Goal: Task Accomplishment & Management: Complete application form

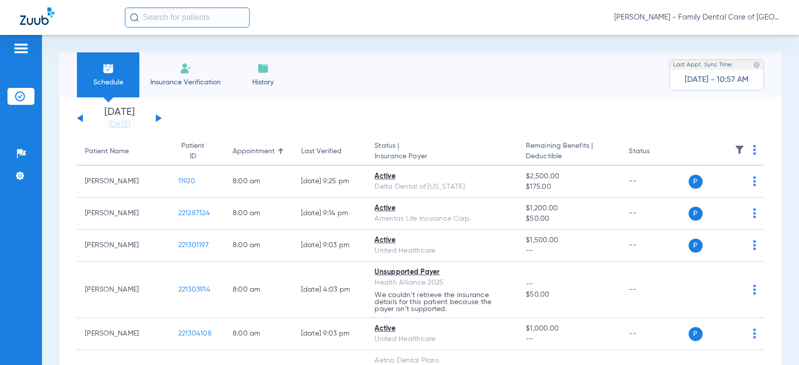
click at [729, 17] on span "[PERSON_NAME] - Family Dental Care of [GEOGRAPHIC_DATA]" at bounding box center [696, 17] width 165 height 10
click at [499, 26] on div at bounding box center [399, 182] width 799 height 365
click at [194, 79] on span "Insurance Verification" at bounding box center [185, 82] width 77 height 10
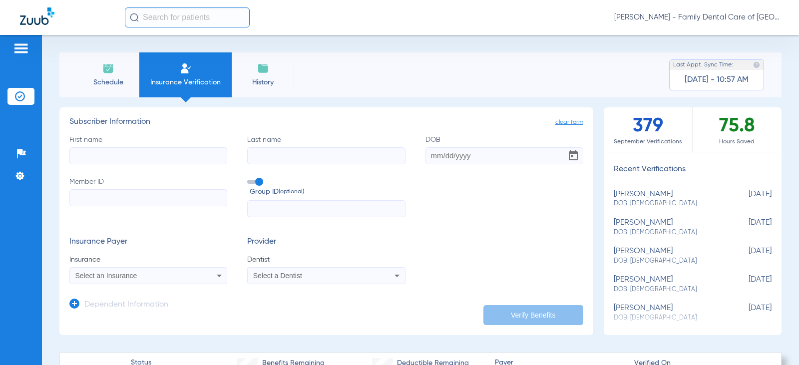
click at [256, 183] on span at bounding box center [254, 182] width 15 height 4
click at [249, 178] on input "Group ID (optional)" at bounding box center [249, 178] width 0 height 0
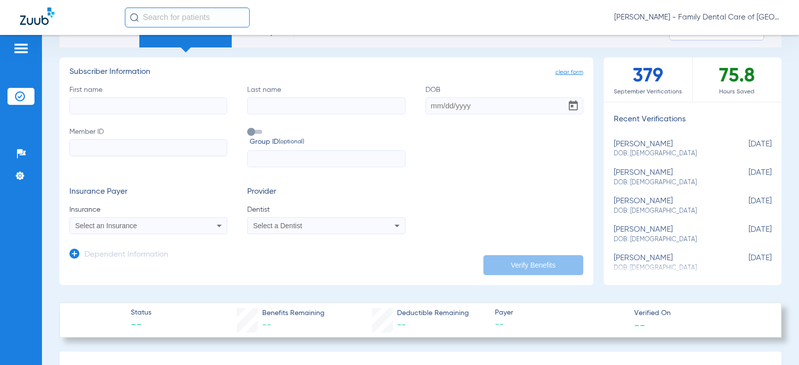
click at [209, 226] on div "Select an Insurance" at bounding box center [148, 226] width 157 height 12
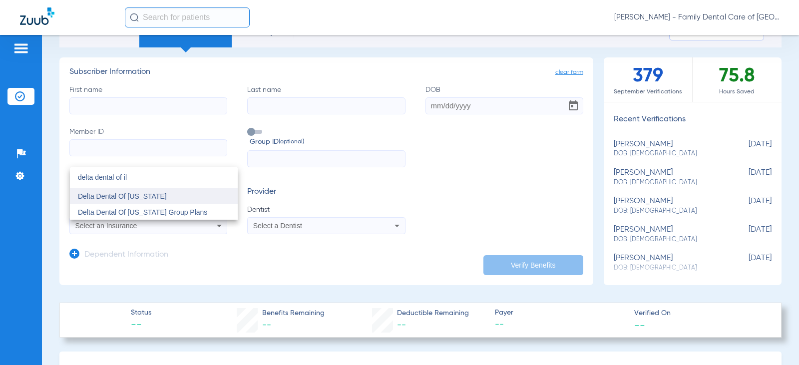
type input "delta dental of il"
click at [142, 201] on mat-option "Delta Dental Of [US_STATE]" at bounding box center [154, 196] width 168 height 16
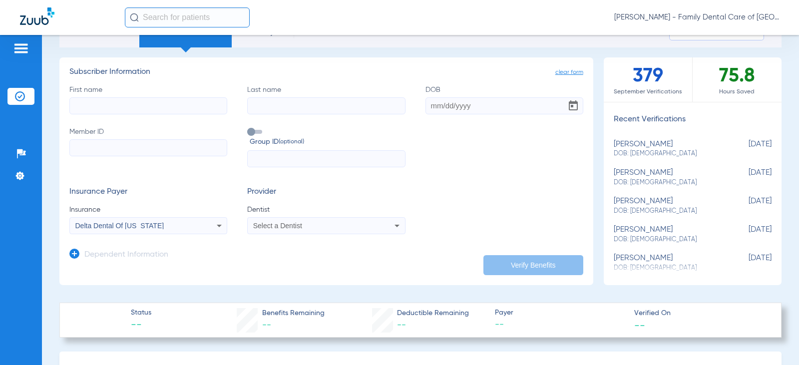
click at [128, 109] on input "First name" at bounding box center [148, 105] width 158 height 17
type input "Emily"
type input "Castrejon"
type input "03/10/1994"
drag, startPoint x: 136, startPoint y: 148, endPoint x: 146, endPoint y: 149, distance: 10.0
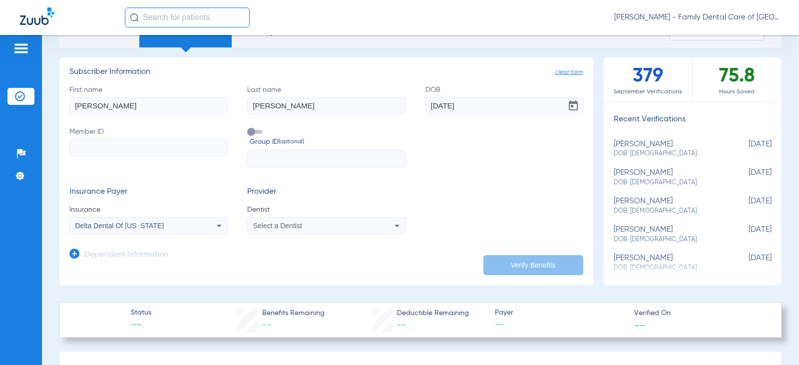
click at [136, 148] on input "Member ID" at bounding box center [148, 147] width 158 height 17
paste input "XOX832933698"
type input "XOX832933698"
click at [204, 228] on div "Delta Dental Of [US_STATE]" at bounding box center [148, 226] width 157 height 12
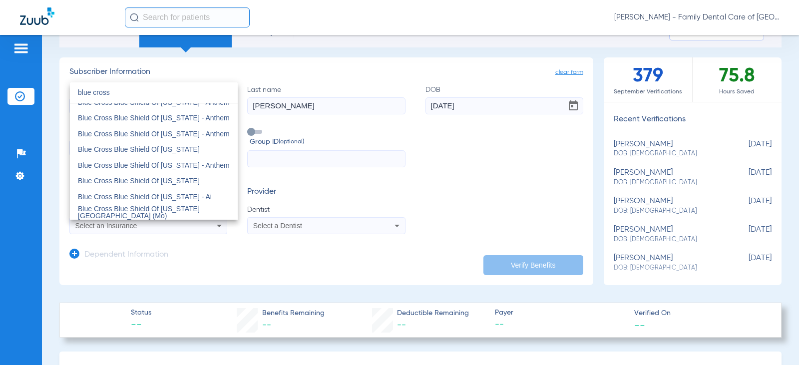
scroll to position [150, 0]
type input "blue cross"
click at [153, 156] on mat-option "Blue Cross Blue Shield Of Illinois" at bounding box center [154, 150] width 168 height 16
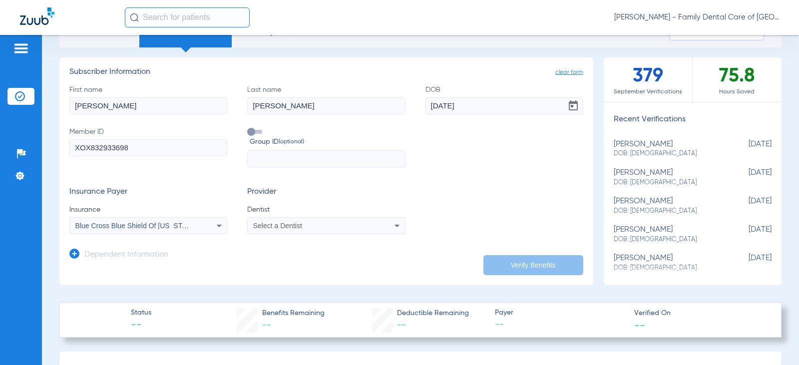
click at [294, 225] on span "Select a Dentist" at bounding box center [277, 226] width 49 height 8
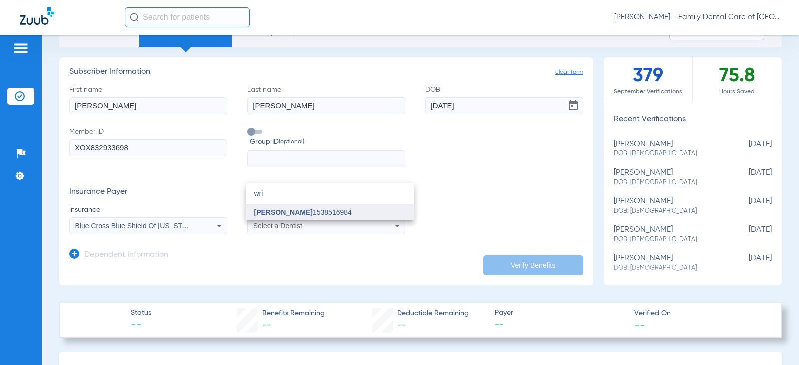
type input "wri"
click at [336, 211] on span "Alexander Wright 1538516984" at bounding box center [302, 212] width 97 height 7
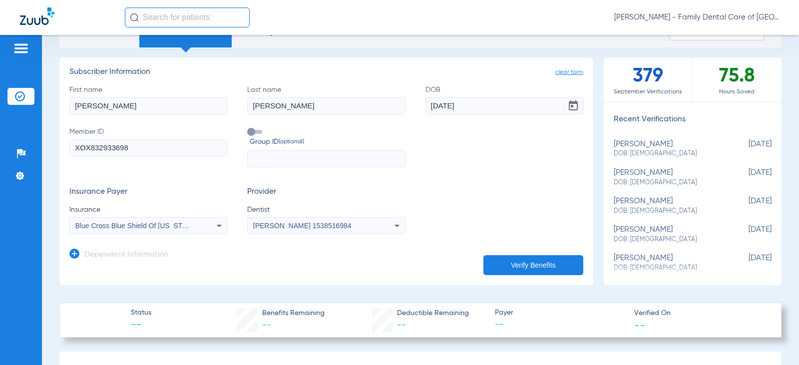
click at [508, 263] on button "Verify Benefits" at bounding box center [533, 265] width 100 height 20
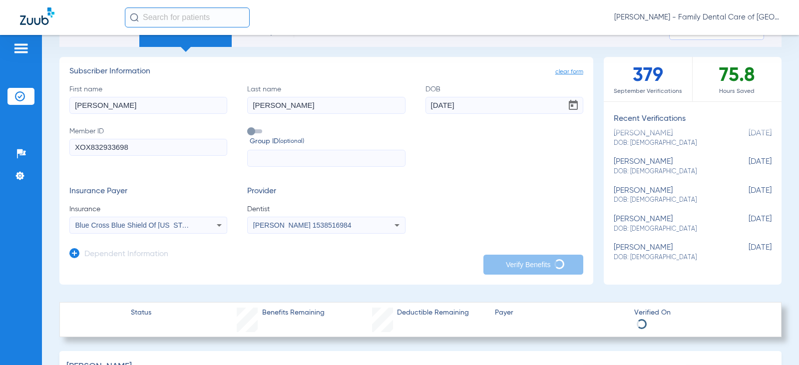
scroll to position [50, 0]
click at [90, 147] on input "XOX832933698" at bounding box center [148, 147] width 158 height 17
type input "832933698"
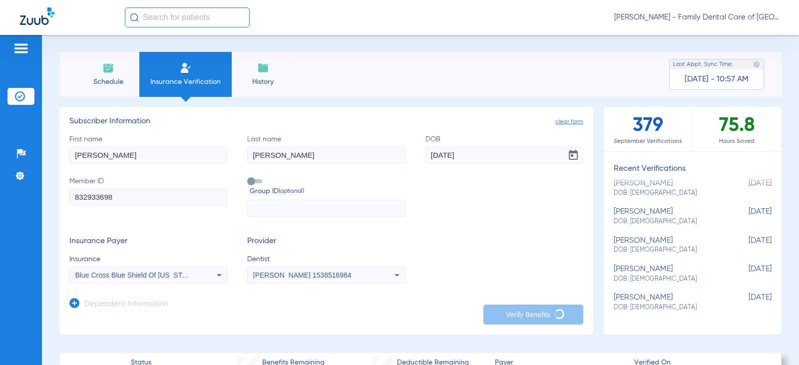
scroll to position [0, 0]
click at [115, 78] on span "Schedule" at bounding box center [107, 82] width 47 height 10
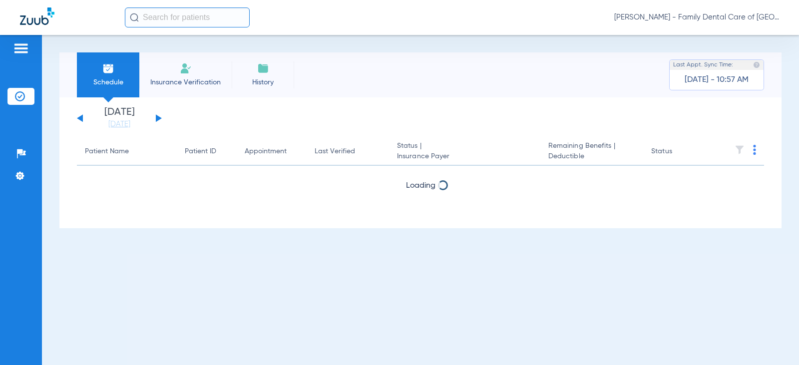
click at [180, 75] on li "Insurance Verification" at bounding box center [185, 74] width 92 height 45
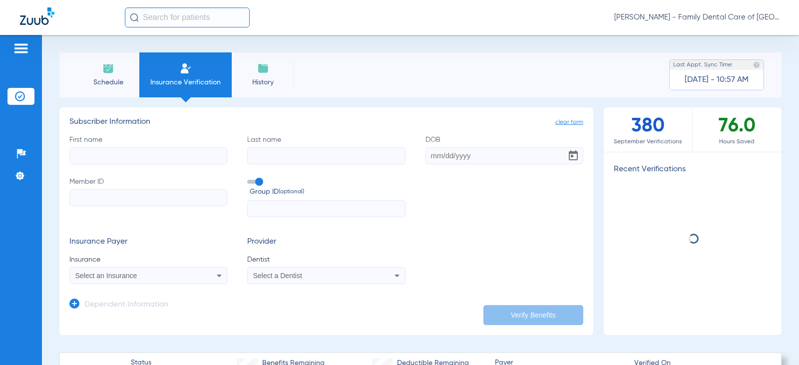
click at [173, 148] on input "First name" at bounding box center [148, 155] width 158 height 17
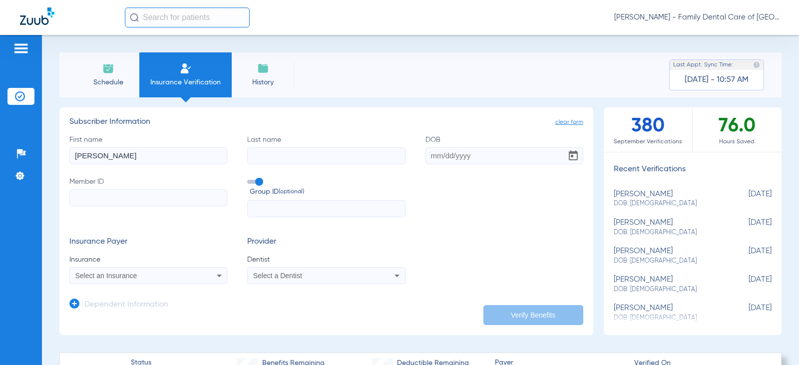
type input "Emily"
type input "Castrejon"
type input "03/10/1994"
click at [105, 206] on input "Member ID" at bounding box center [148, 197] width 158 height 17
click at [109, 197] on input "Member ID" at bounding box center [148, 197] width 158 height 17
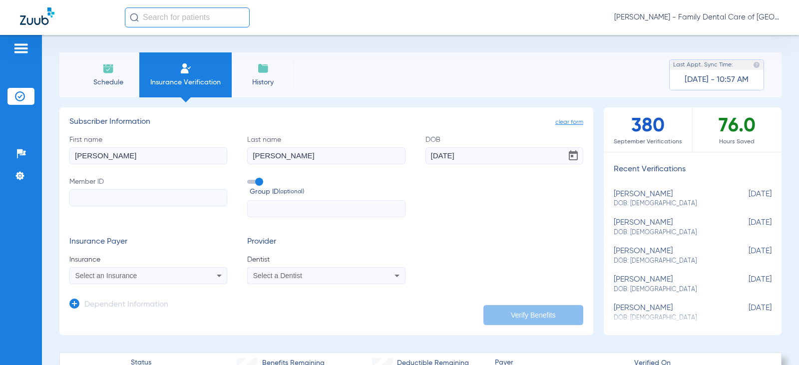
paste input "832933698"
type input "832933698"
click at [340, 202] on input "text" at bounding box center [326, 208] width 158 height 17
type input "315489"
click at [187, 281] on div "Select an Insurance" at bounding box center [148, 276] width 157 height 12
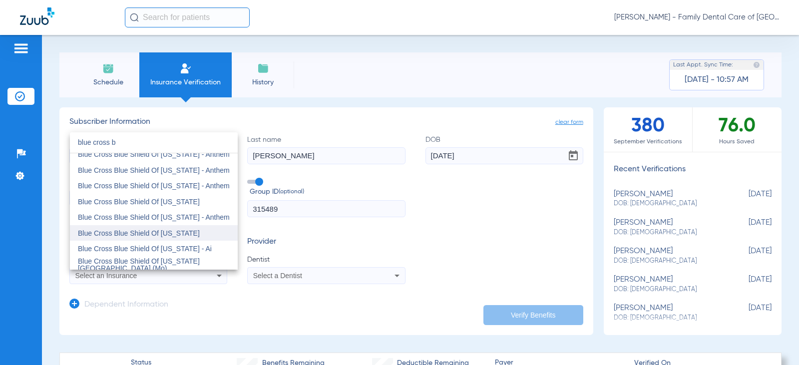
scroll to position [150, 0]
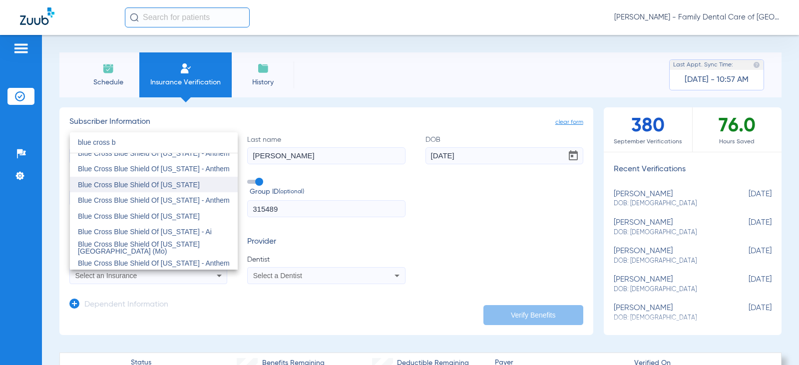
type input "blue cross b"
drag, startPoint x: 166, startPoint y: 187, endPoint x: 180, endPoint y: 193, distance: 15.0
click at [166, 187] on span "Blue Cross Blue Shield Of Illinois" at bounding box center [139, 185] width 122 height 8
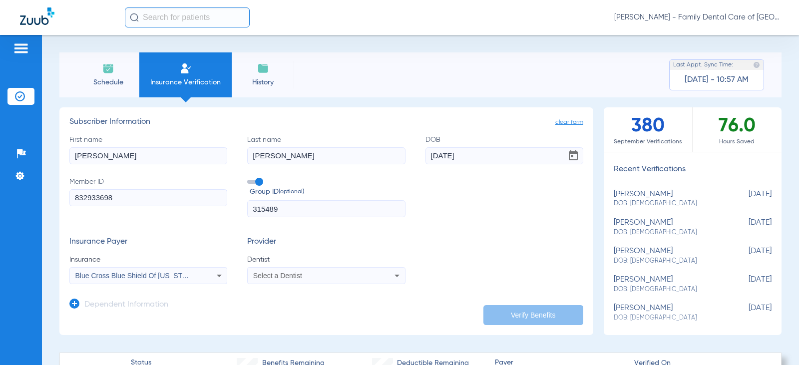
click at [308, 274] on div "Select a Dentist" at bounding box center [311, 275] width 117 height 7
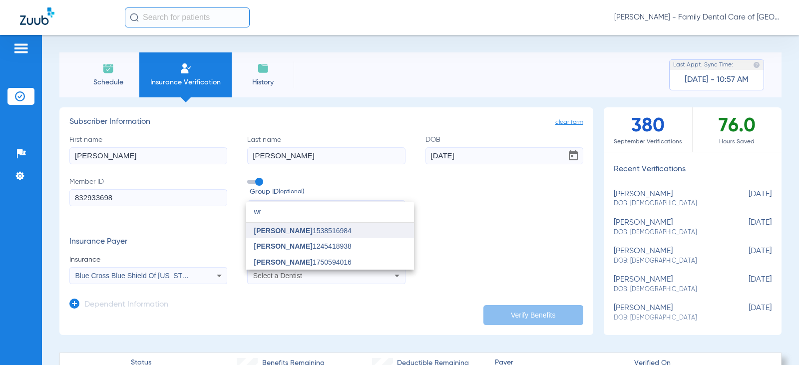
type input "wr"
click at [278, 230] on span "Alexander Wright" at bounding box center [283, 231] width 58 height 8
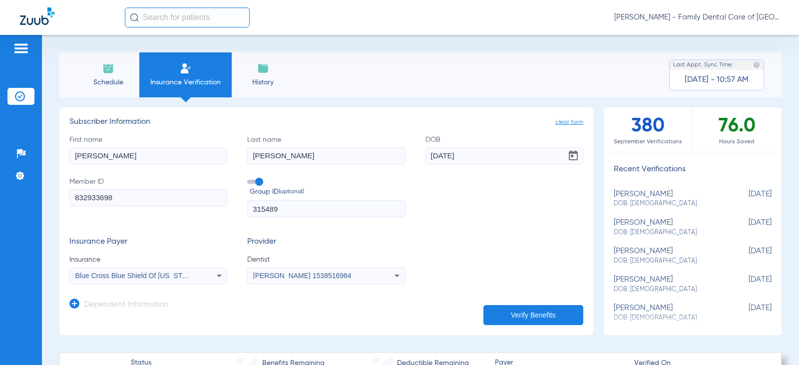
click at [533, 318] on button "Verify Benefits" at bounding box center [533, 315] width 100 height 20
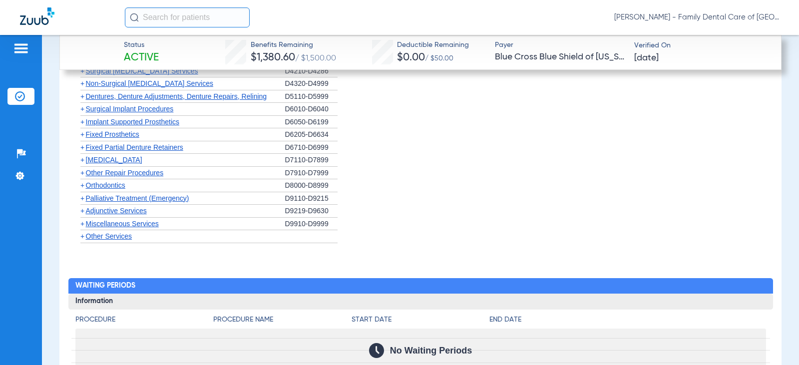
scroll to position [998, 0]
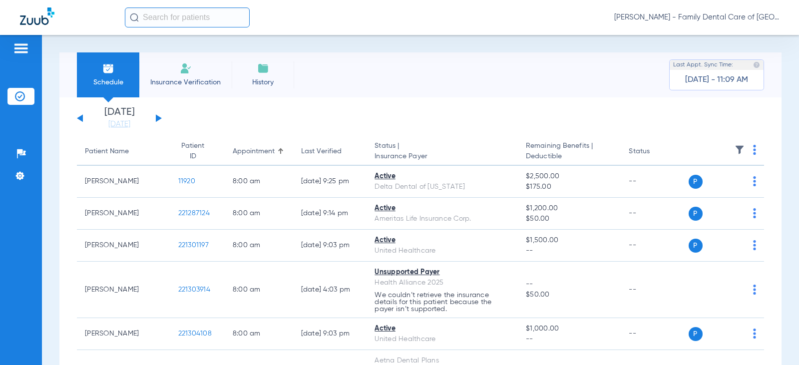
click at [159, 119] on button at bounding box center [159, 117] width 6 height 7
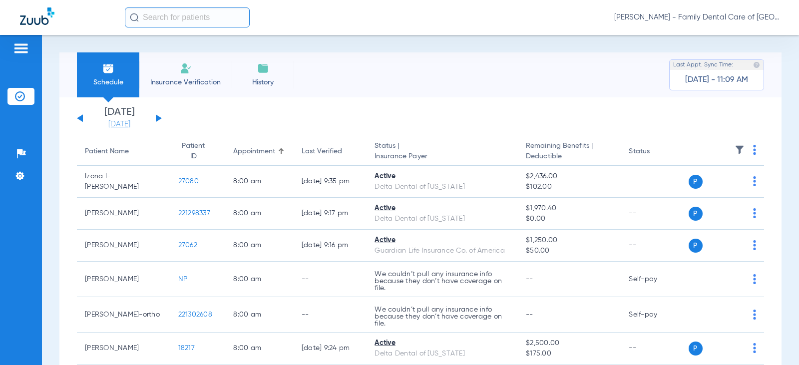
click at [123, 120] on link "[DATE]" at bounding box center [119, 124] width 60 height 10
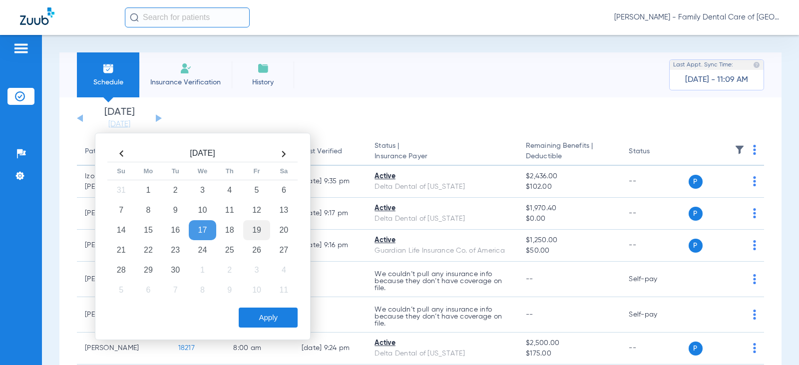
click at [258, 225] on td "19" at bounding box center [256, 230] width 27 height 20
click at [270, 317] on button "Apply" at bounding box center [268, 318] width 59 height 20
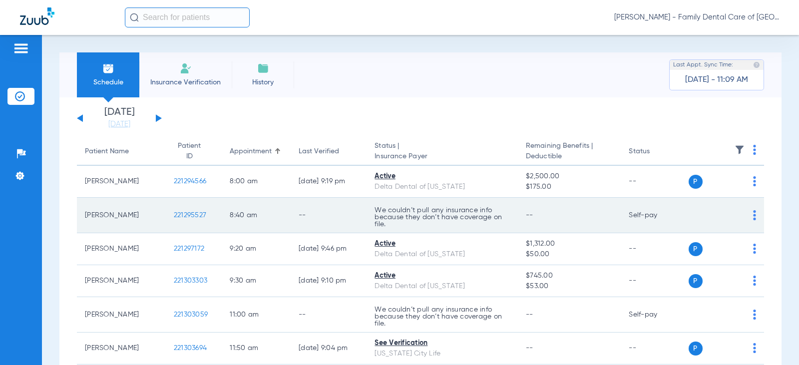
drag, startPoint x: 107, startPoint y: 218, endPoint x: 125, endPoint y: 216, distance: 17.5
click at [108, 217] on td "[PERSON_NAME]" at bounding box center [121, 215] width 89 height 35
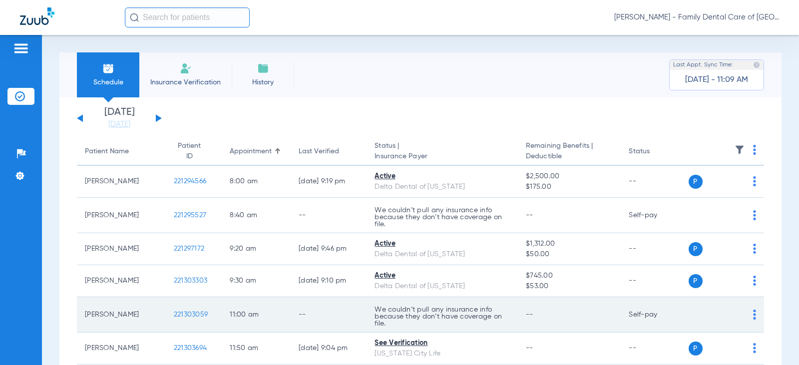
click at [142, 319] on td "[PERSON_NAME]" at bounding box center [121, 314] width 89 height 35
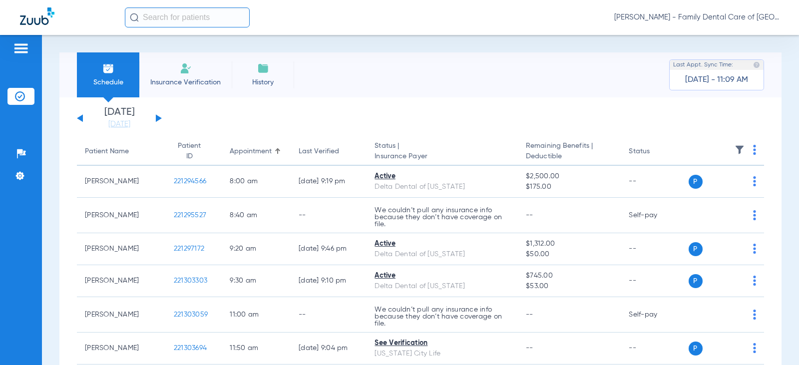
click at [73, 117] on div "[DATE] [DATE] [DATE] [DATE] [DATE] [DATE] [DATE] [DATE] [DATE] [DATE] [DATE] [D…" at bounding box center [420, 285] width 722 height 377
click at [78, 119] on div "[DATE] [DATE] [DATE] [DATE] [DATE] [DATE] [DATE] [DATE] [DATE] [DATE] [DATE] [D…" at bounding box center [119, 118] width 85 height 22
click at [82, 119] on button at bounding box center [80, 117] width 6 height 7
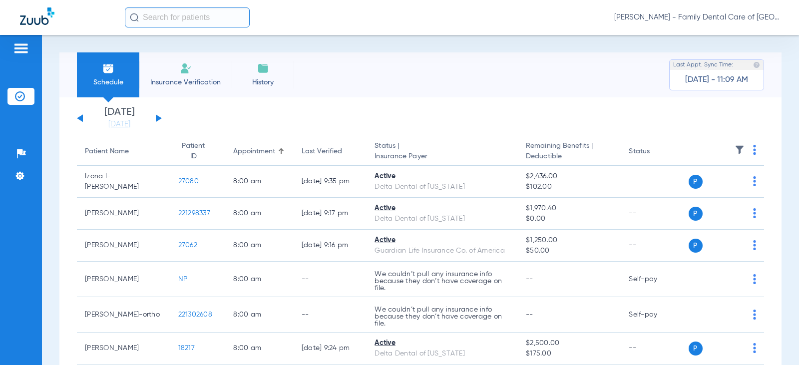
drag, startPoint x: 174, startPoint y: 73, endPoint x: 266, endPoint y: 107, distance: 97.8
click at [174, 73] on li "Insurance Verification" at bounding box center [185, 74] width 92 height 45
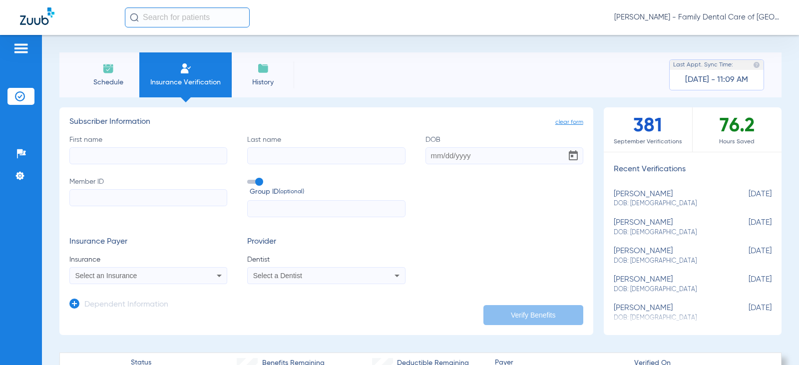
click at [103, 78] on span "Schedule" at bounding box center [107, 82] width 47 height 10
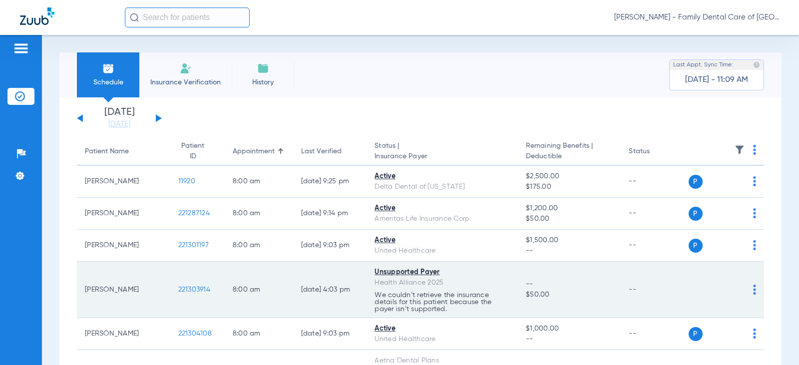
click at [405, 298] on p "We couldn’t retrieve the insurance details for this patient because the payer i…" at bounding box center [441, 302] width 135 height 21
click at [743, 287] on div "P S" at bounding box center [722, 290] width 68 height 14
click at [753, 289] on img at bounding box center [754, 290] width 3 height 10
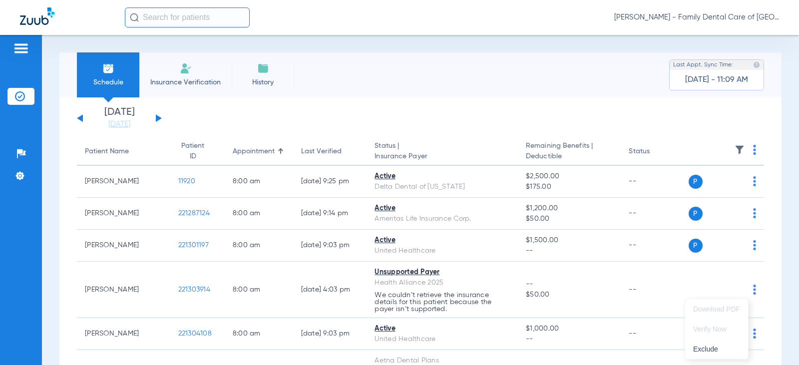
click at [773, 282] on div at bounding box center [399, 182] width 799 height 365
click at [255, 81] on span "History" at bounding box center [262, 82] width 47 height 10
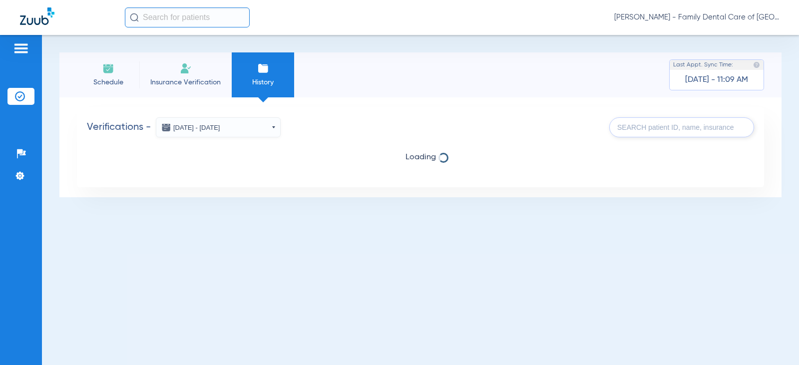
drag, startPoint x: 12, startPoint y: 55, endPoint x: 12, endPoint y: 49, distance: 5.5
click at [12, 54] on div at bounding box center [20, 49] width 27 height 15
click at [13, 47] on img at bounding box center [21, 48] width 16 height 12
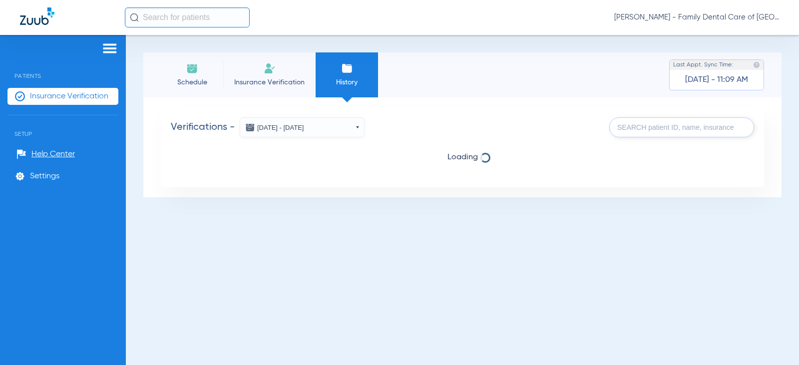
click at [103, 47] on img at bounding box center [110, 48] width 16 height 12
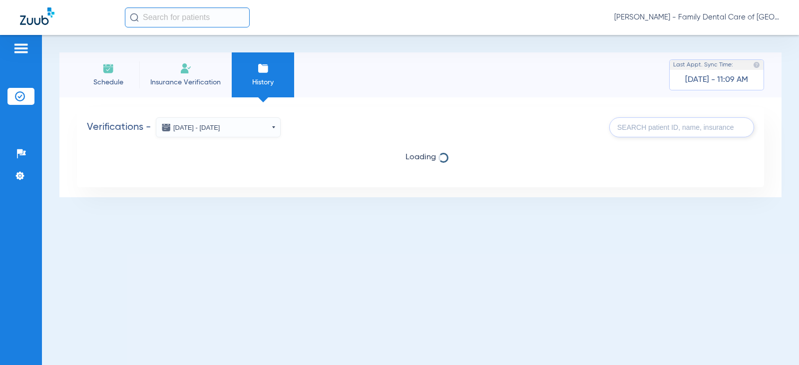
click at [277, 132] on button "[DATE] - [DATE]" at bounding box center [218, 127] width 125 height 20
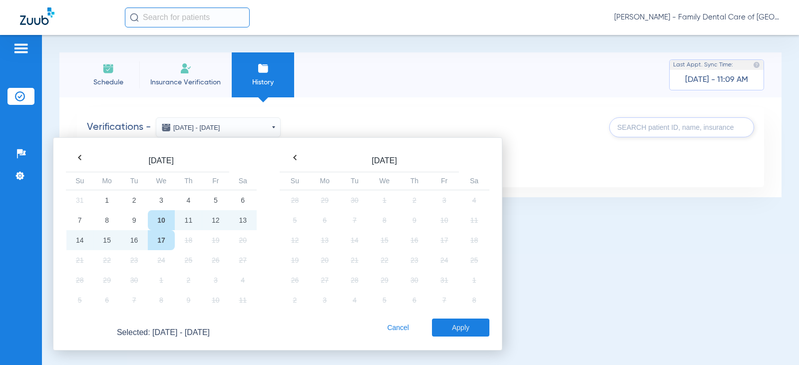
click at [162, 218] on td "10" at bounding box center [161, 220] width 27 height 20
click at [440, 329] on button "Apply" at bounding box center [460, 328] width 57 height 18
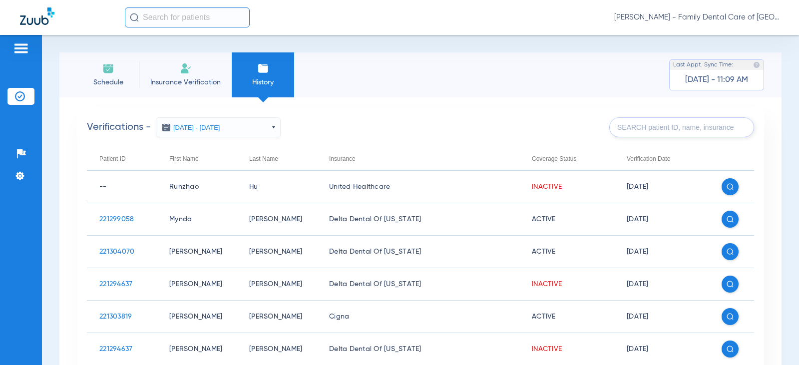
click at [120, 77] on span "Schedule" at bounding box center [107, 82] width 47 height 10
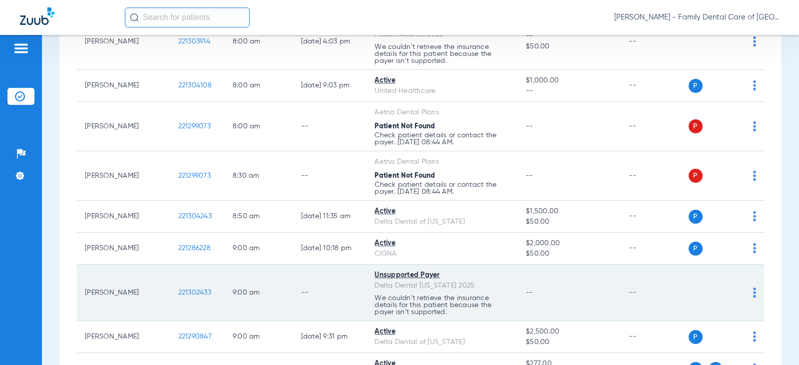
scroll to position [250, 0]
